Goal: Transaction & Acquisition: Subscribe to service/newsletter

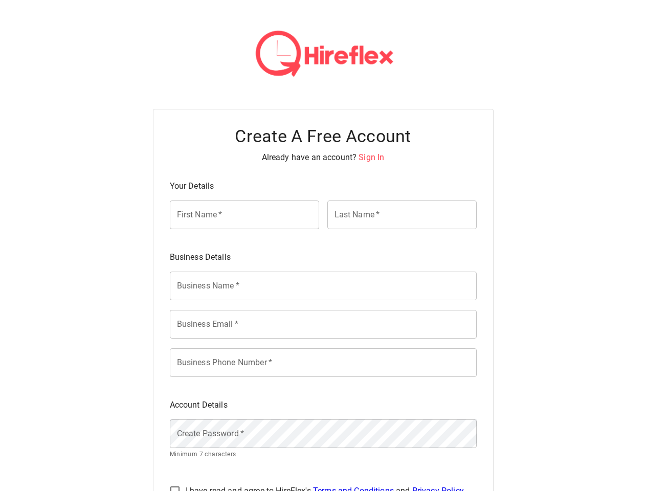
click at [323, 246] on div "Business Details" at bounding box center [319, 253] width 315 height 20
click at [371, 157] on span "Sign In" at bounding box center [372, 158] width 26 height 10
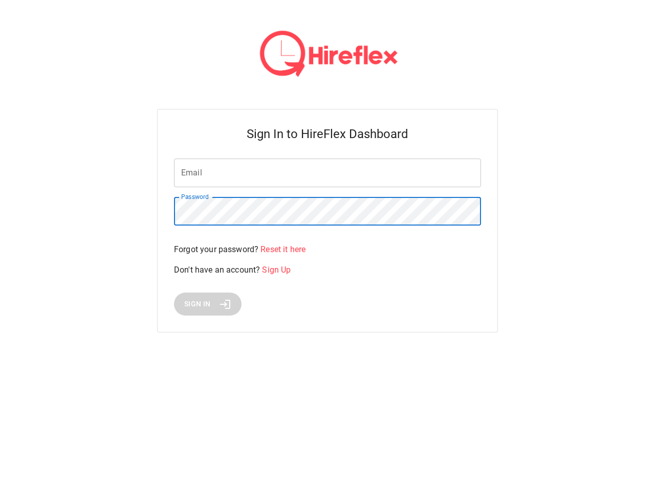
click at [323, 286] on div "Email Email Password Password Forgot your password? Reset it here Don't have an…" at bounding box center [327, 237] width 307 height 157
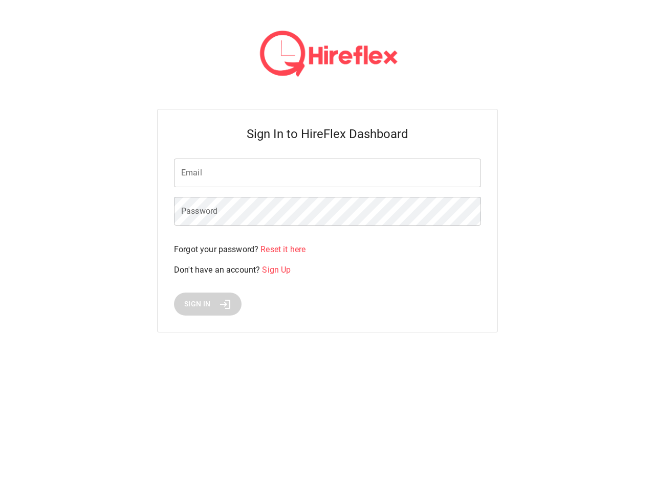
click at [323, 324] on div "Sign In to HireFlex Dashboard Email Email Password Password Forgot your passwor…" at bounding box center [327, 221] width 341 height 224
click at [323, 357] on html "Sign In to HireFlex Dashboard Email Email Password Password Forgot your passwor…" at bounding box center [327, 178] width 655 height 357
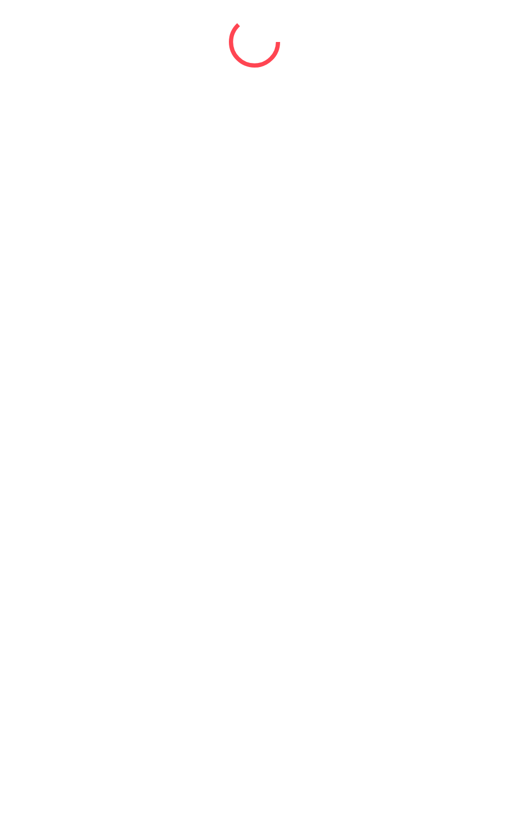
select select "*"
select select "****"
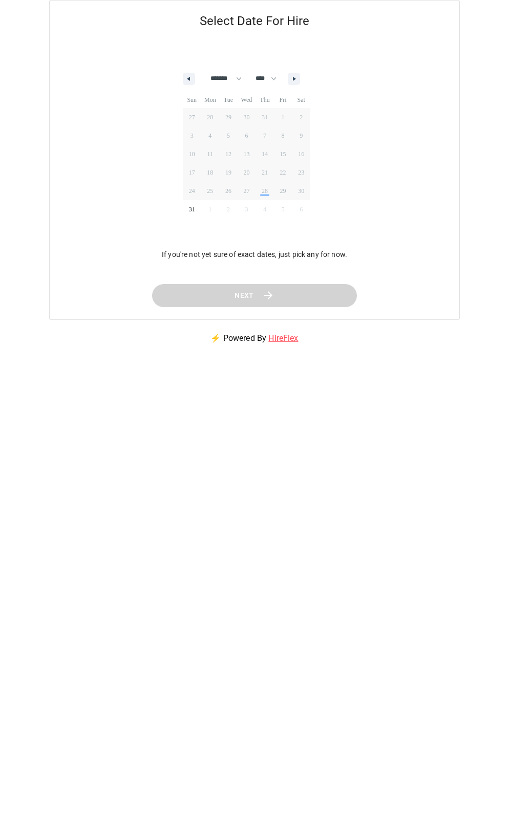
click at [254, 178] on span "20" at bounding box center [246, 172] width 18 height 13
click at [189, 79] on icon "button" at bounding box center [187, 79] width 5 height 4
click at [298, 79] on icon "button" at bounding box center [295, 79] width 5 height 4
select select "*"
